Goal: Communication & Community: Answer question/provide support

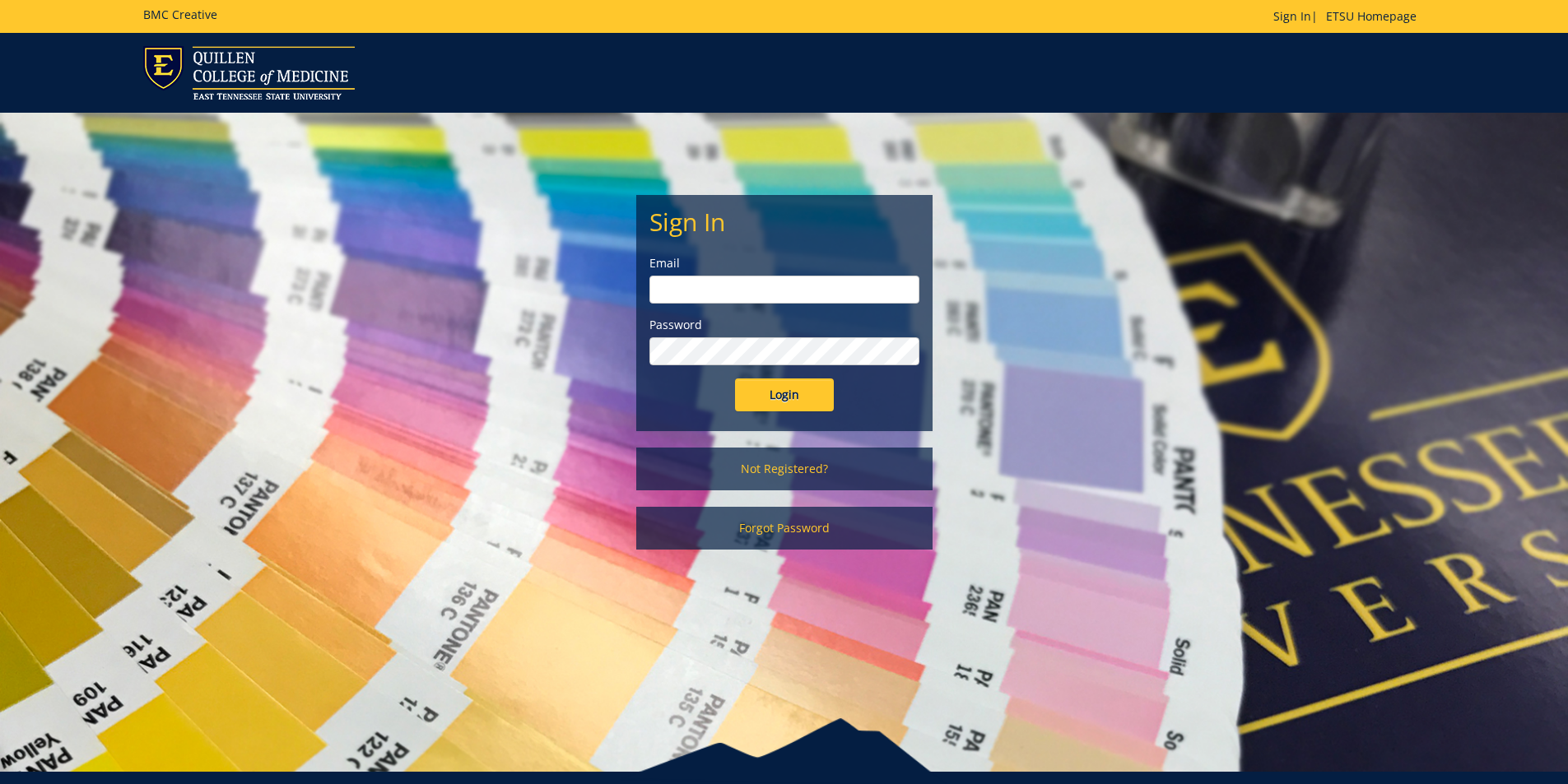
type input "[PERSON_NAME][EMAIL_ADDRESS][DOMAIN_NAME]"
click at [756, 388] on input "Login" at bounding box center [784, 395] width 99 height 33
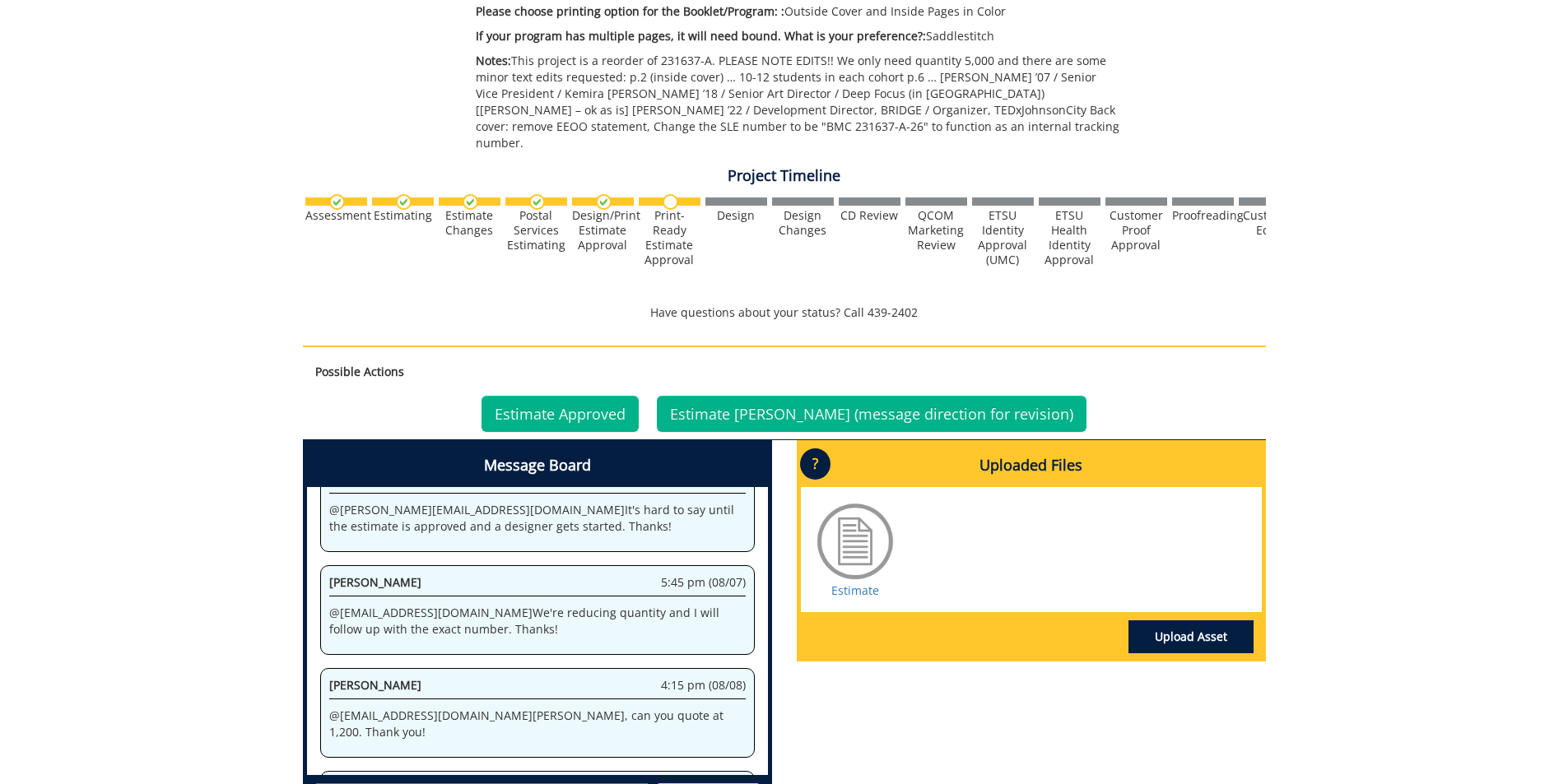
scroll to position [576, 0]
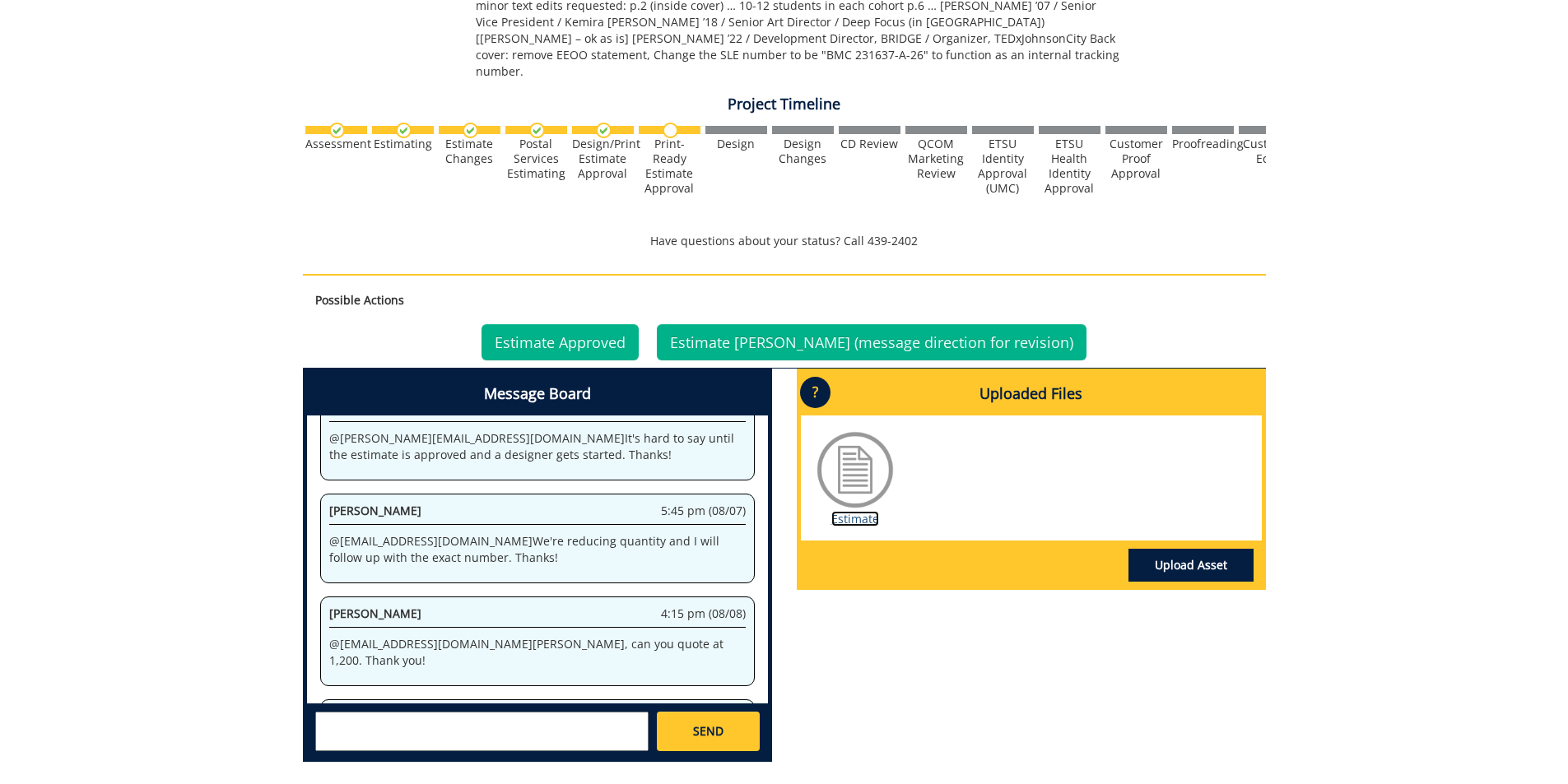
click at [872, 510] on link "Estimate" at bounding box center [855, 519] width 48 height 16
click at [855, 510] on link "Estimate" at bounding box center [855, 519] width 48 height 16
click at [631, 325] on link "Estimate Approved" at bounding box center [560, 342] width 157 height 37
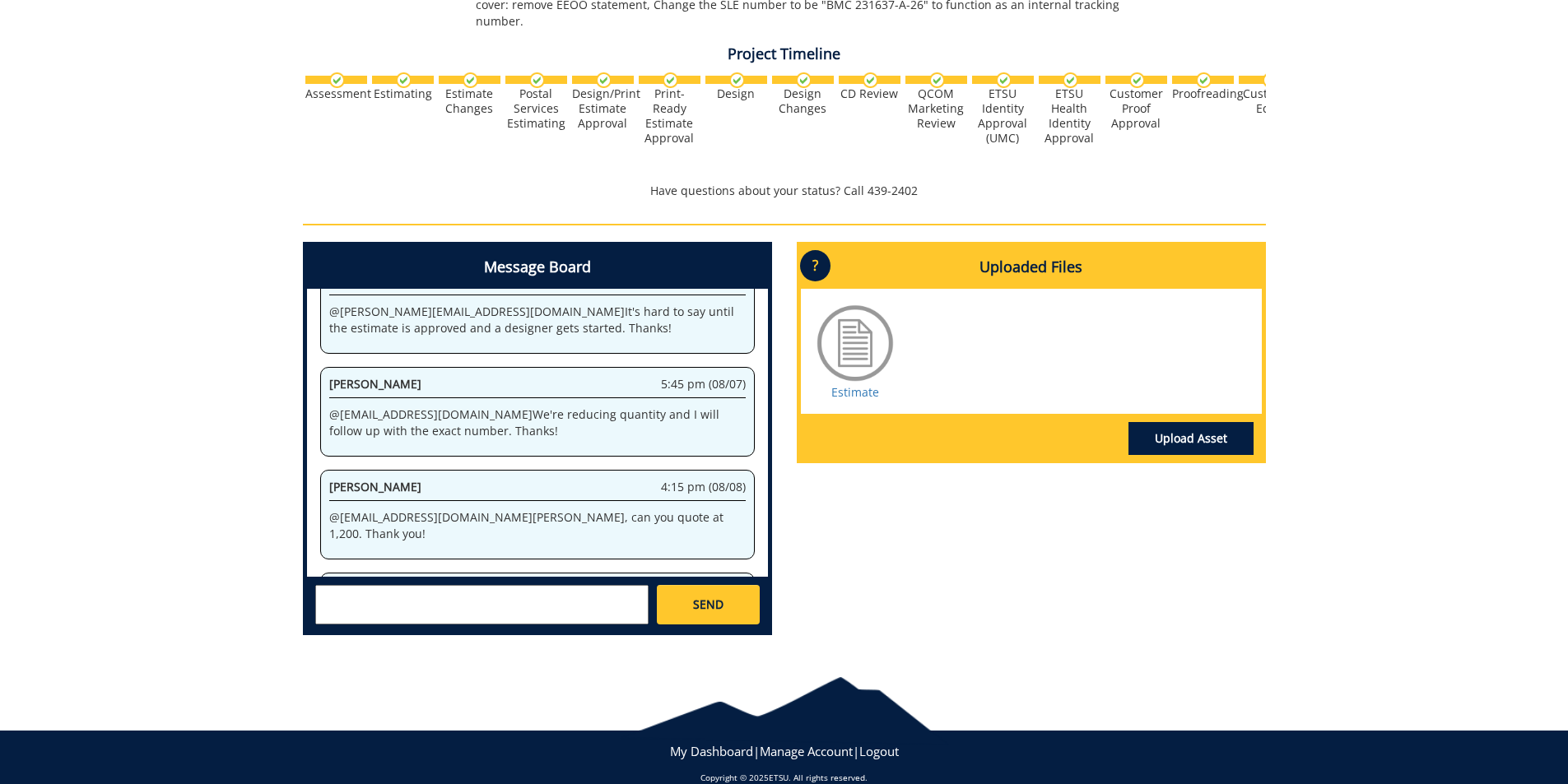
scroll to position [633, 0]
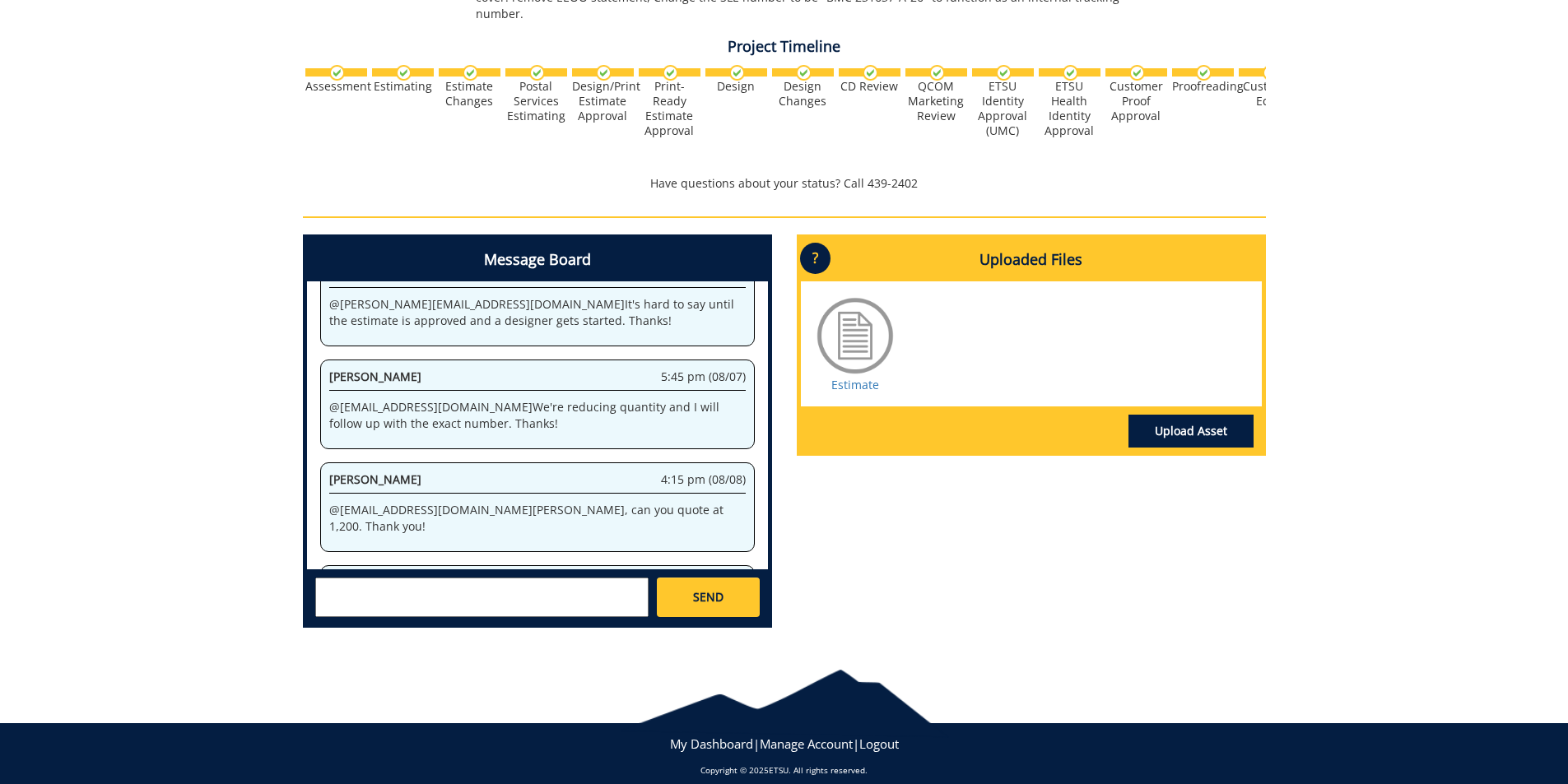
click at [494, 582] on textarea at bounding box center [482, 597] width 333 height 39
type textarea "@[EMAIL_ADDRESS][DOMAIN_NAME] Thanks, [PERSON_NAME]! Can we please see a proof …"
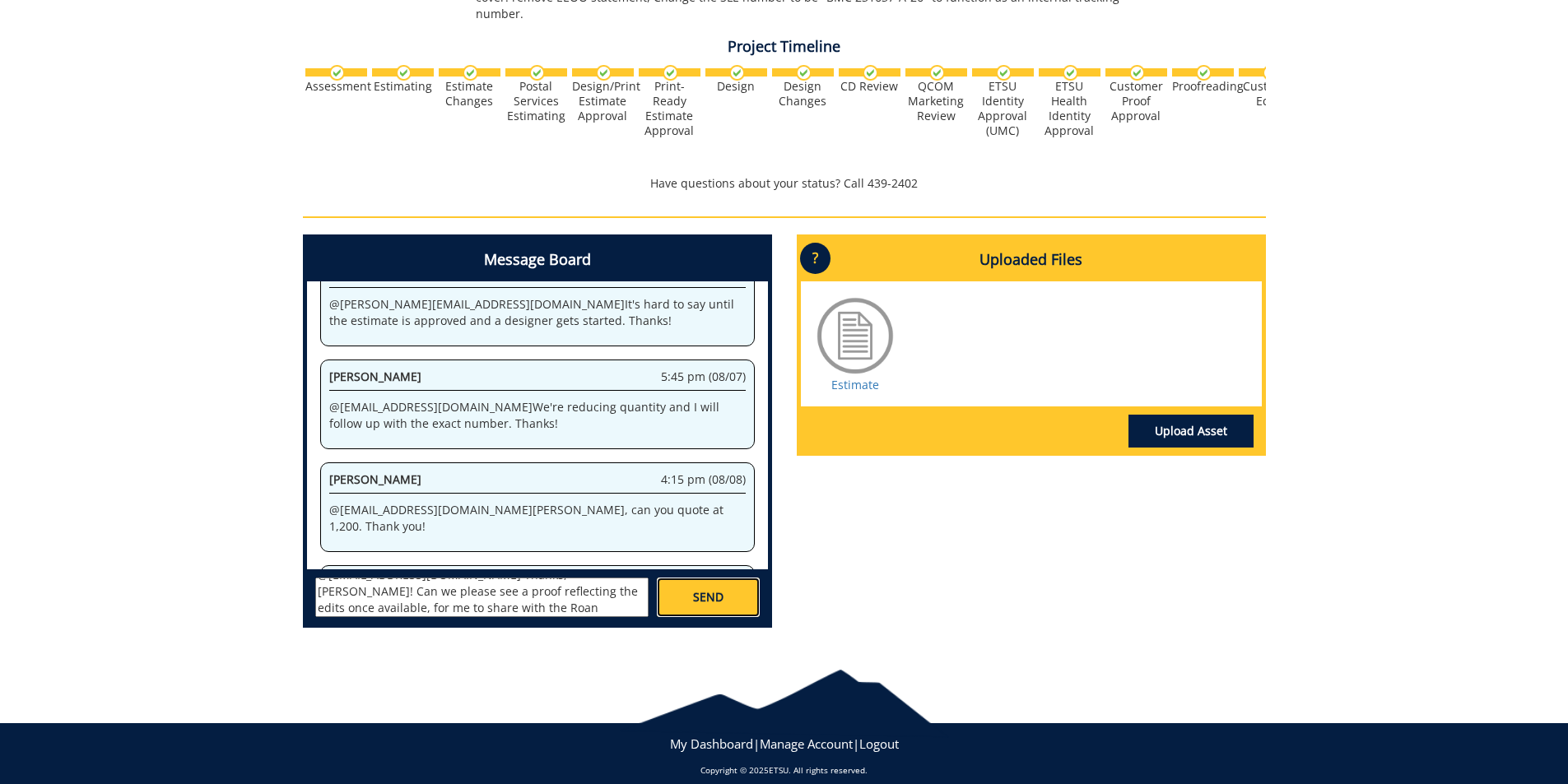
click at [682, 594] on link "SEND" at bounding box center [708, 597] width 102 height 39
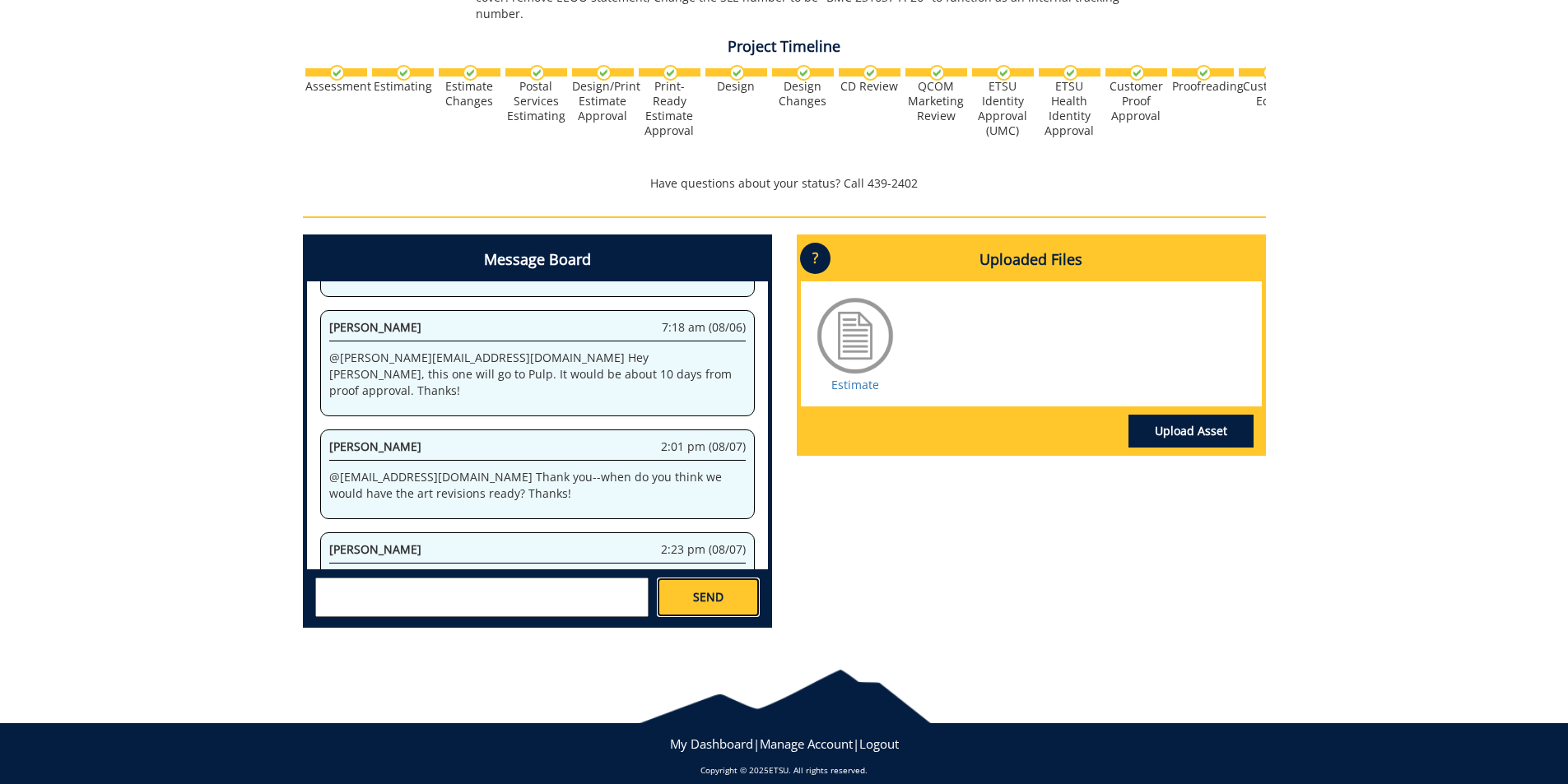
scroll to position [11816, 0]
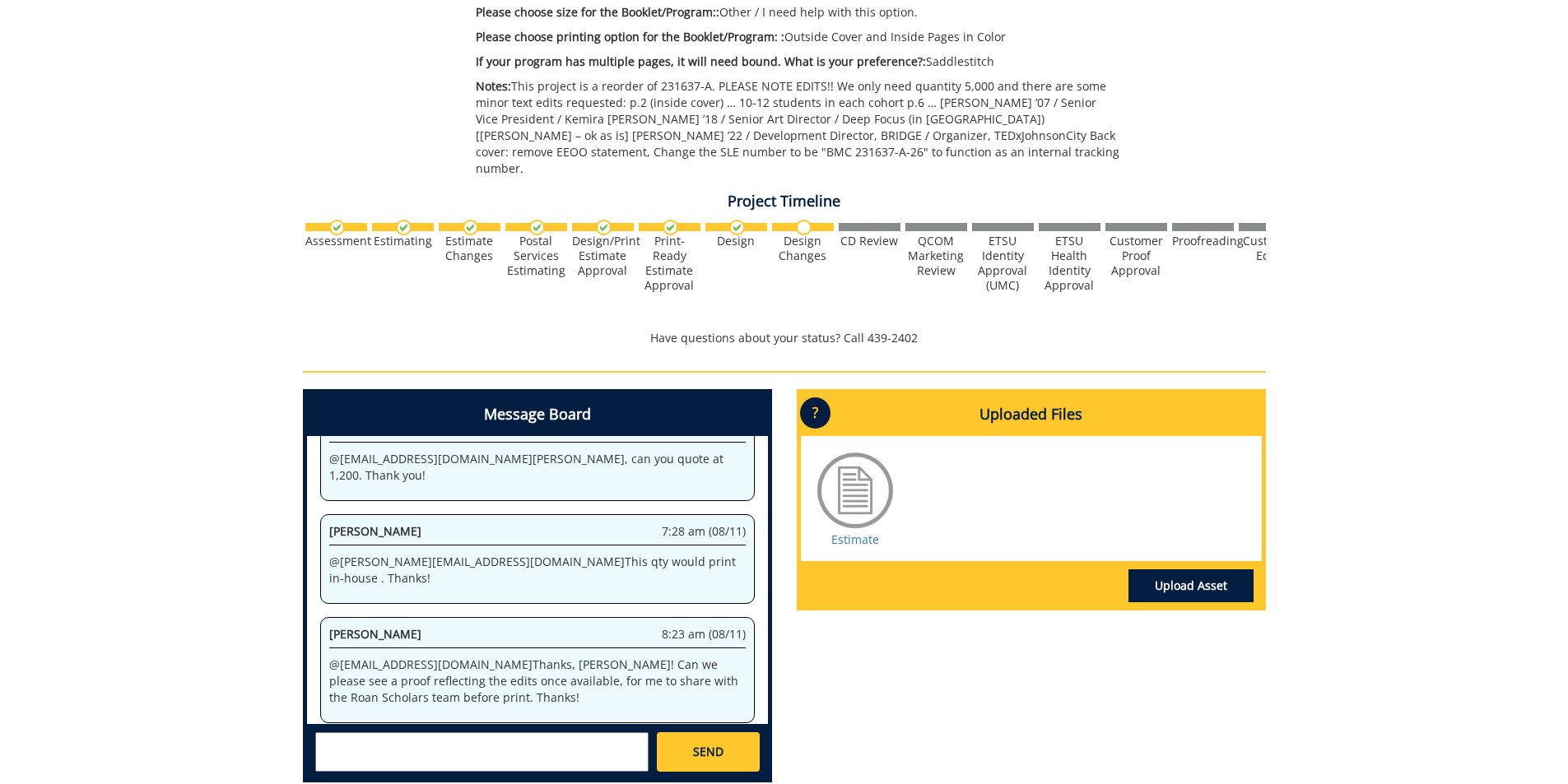
scroll to position [633, 0]
